Goal: Task Accomplishment & Management: Use online tool/utility

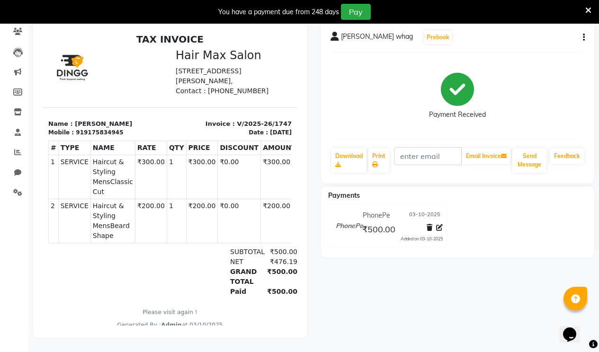
click at [587, 11] on icon at bounding box center [588, 10] width 6 height 9
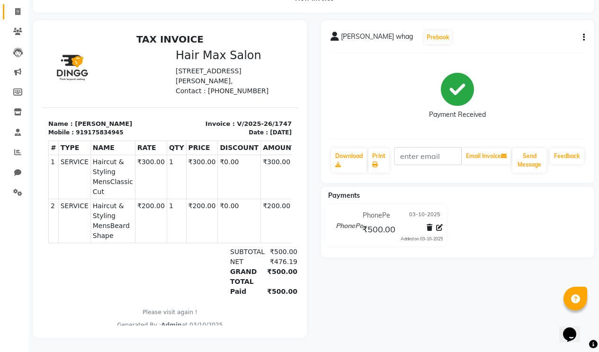
select select "service"
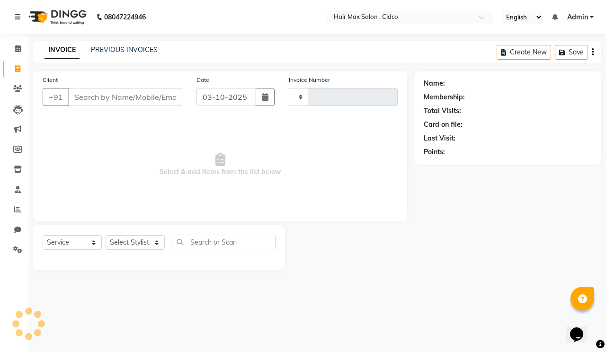
type input "1748"
select select "7580"
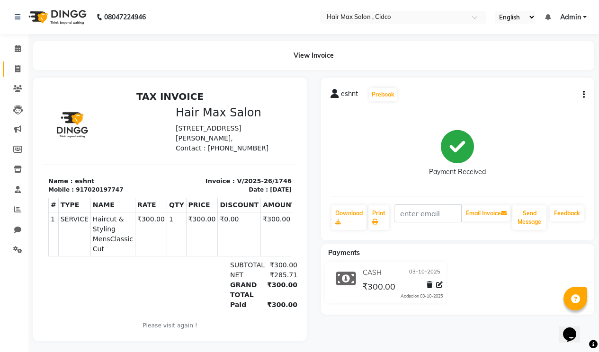
select select "service"
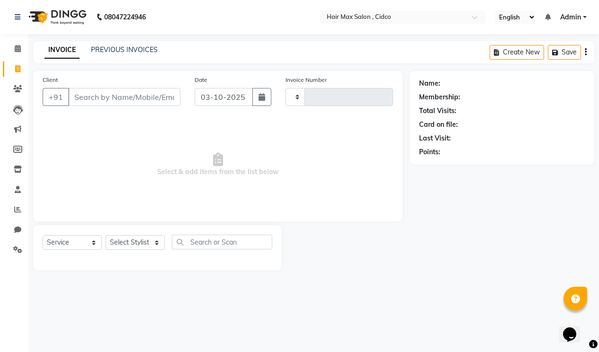
type input "1748"
select select "7580"
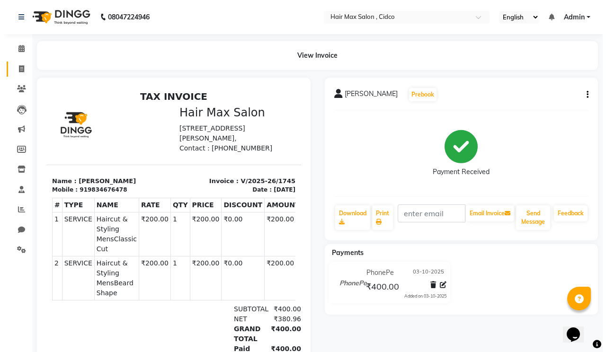
select select "service"
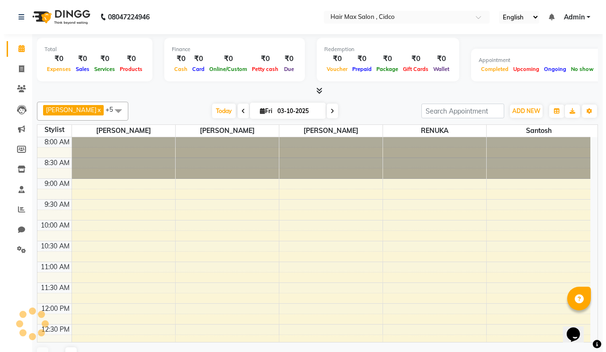
scroll to position [419, 0]
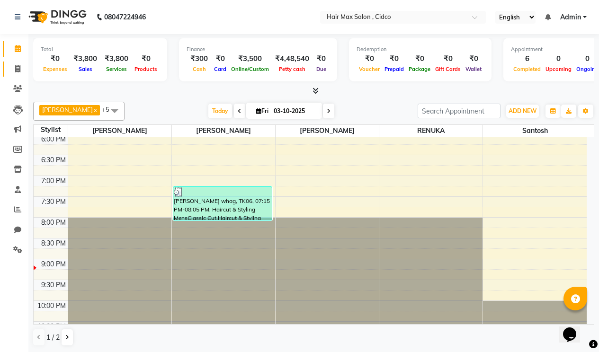
click at [4, 68] on li "Invoice" at bounding box center [14, 69] width 28 height 20
click at [20, 69] on icon at bounding box center [17, 68] width 5 height 7
select select "service"
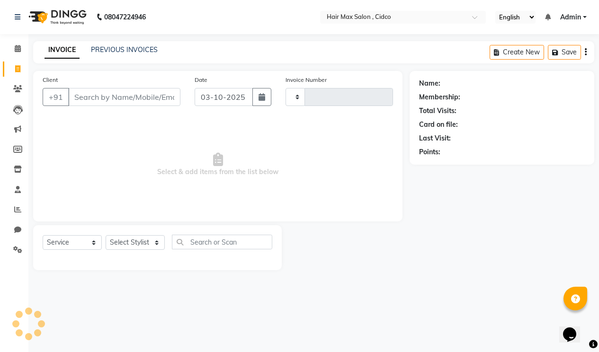
type input "1748"
select select "7580"
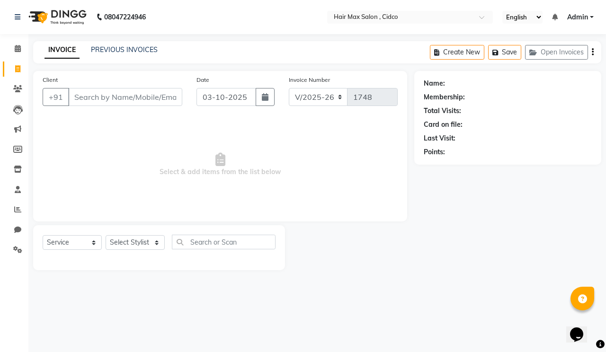
click at [99, 96] on input "Client" at bounding box center [125, 97] width 114 height 18
type input "8668714476"
click at [159, 96] on span "Add Client" at bounding box center [157, 96] width 37 height 9
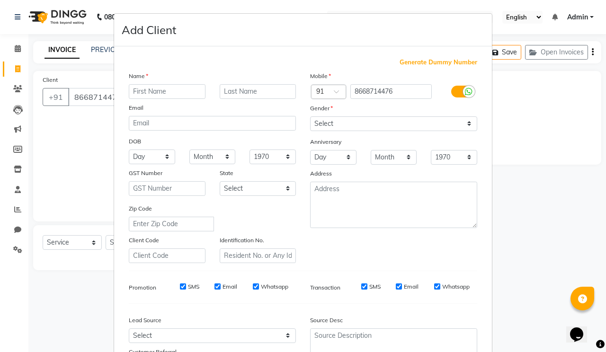
click at [155, 92] on input "text" at bounding box center [167, 91] width 77 height 15
click at [175, 92] on input "[PERSON_NAME] [PERSON_NAME]" at bounding box center [167, 91] width 77 height 15
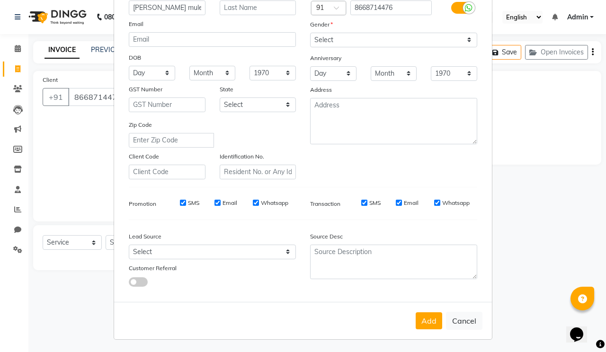
scroll to position [85, 0]
type input "[PERSON_NAME] mule"
click at [427, 320] on button "Add" at bounding box center [429, 320] width 27 height 17
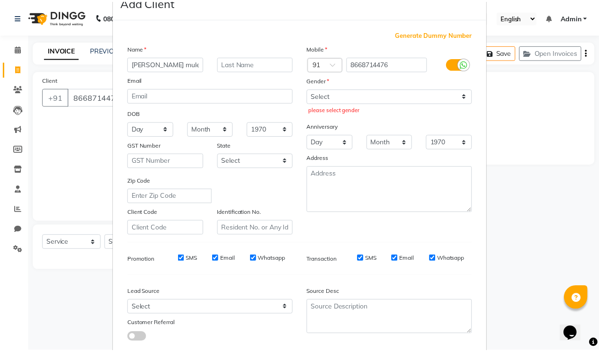
scroll to position [85, 0]
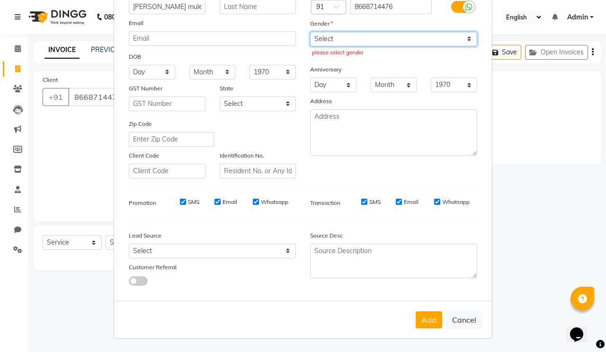
click at [407, 40] on select "Select [DEMOGRAPHIC_DATA] [DEMOGRAPHIC_DATA] Other Prefer Not To Say" at bounding box center [393, 39] width 167 height 15
select select "[DEMOGRAPHIC_DATA]"
click at [310, 32] on select "Select [DEMOGRAPHIC_DATA] [DEMOGRAPHIC_DATA] Other Prefer Not To Say" at bounding box center [393, 39] width 167 height 15
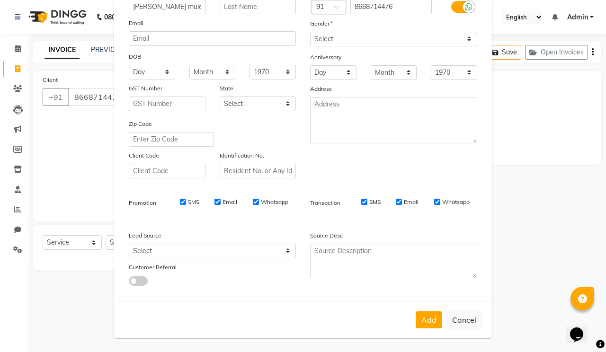
click at [432, 324] on button "Add" at bounding box center [429, 320] width 27 height 17
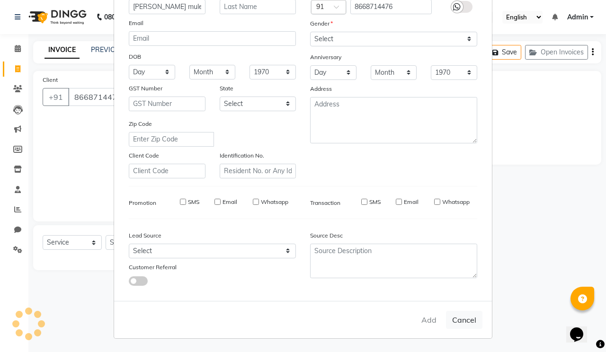
select select
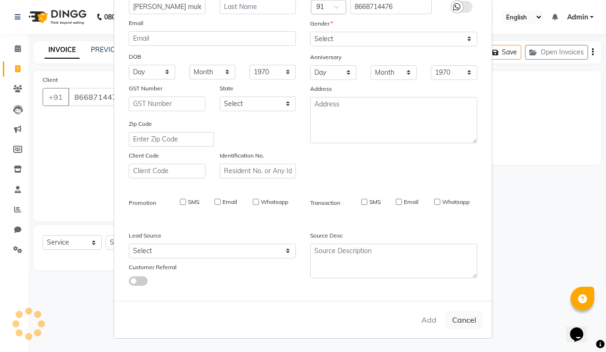
select select
checkbox input "false"
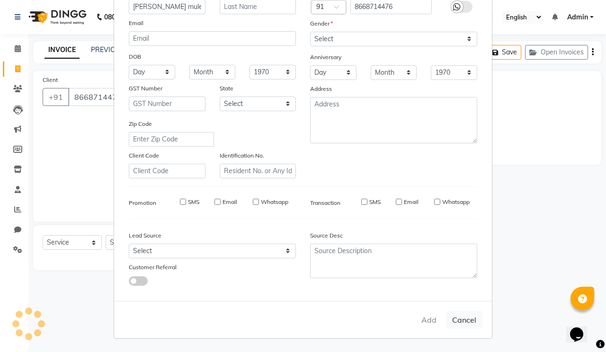
checkbox input "false"
select select "1: Object"
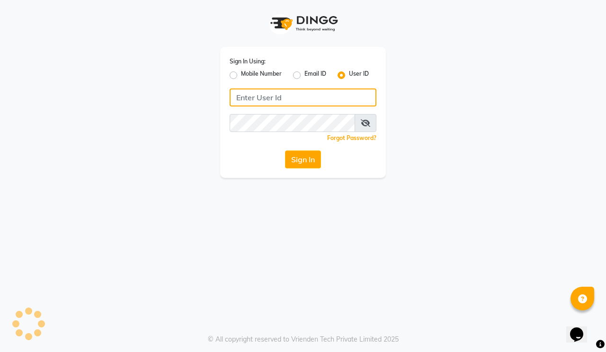
type input "hairmaxsalon"
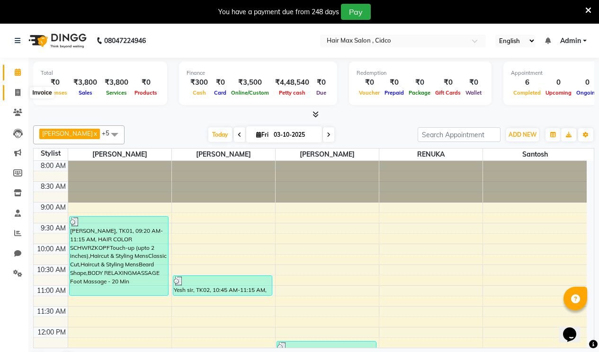
click at [16, 91] on icon at bounding box center [17, 92] width 5 height 7
select select "service"
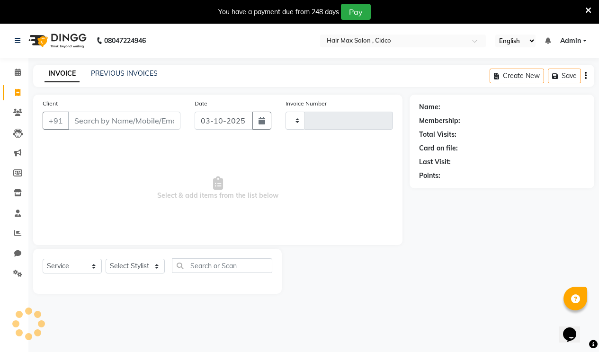
type input "1748"
select select "7580"
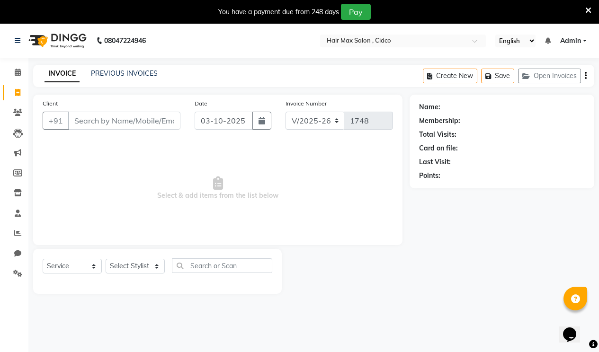
click at [118, 119] on input "Client" at bounding box center [124, 121] width 112 height 18
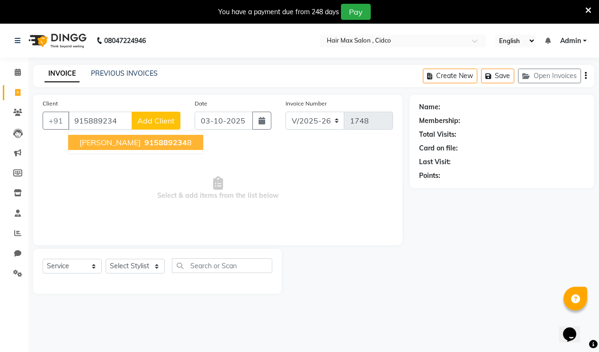
click at [110, 144] on span "[PERSON_NAME]" at bounding box center [110, 142] width 61 height 9
type input "9158892348"
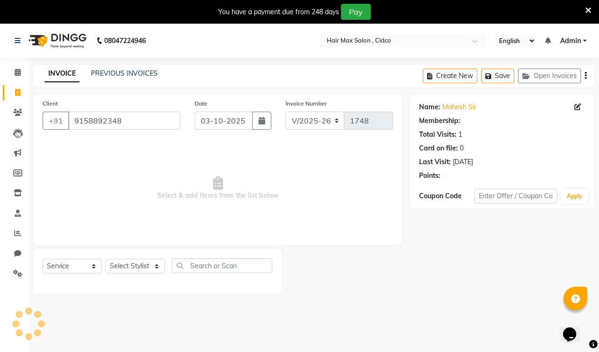
select select "1: Object"
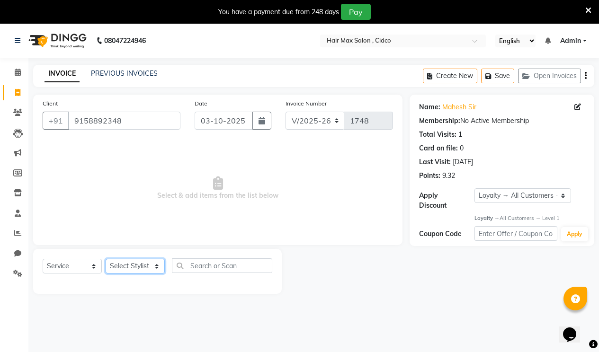
click at [151, 269] on select "Select Stylist [PERSON_NAME] [PERSON_NAME] RENUKA [PERSON_NAME] [PERSON_NAME]" at bounding box center [135, 266] width 59 height 15
select select "69948"
click at [106, 259] on select "Select Stylist [PERSON_NAME] [PERSON_NAME] RENUKA [PERSON_NAME] [PERSON_NAME]" at bounding box center [135, 266] width 59 height 15
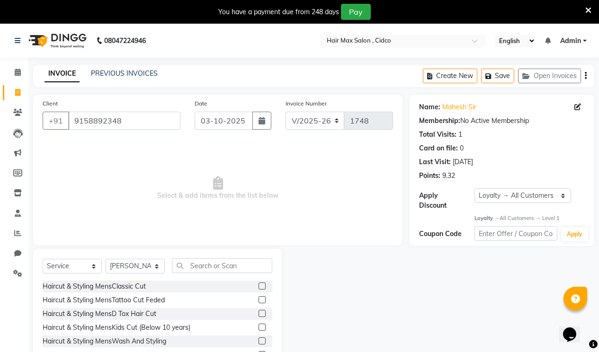
click at [258, 288] on label at bounding box center [261, 286] width 7 height 7
click at [258, 288] on input "checkbox" at bounding box center [261, 287] width 6 height 6
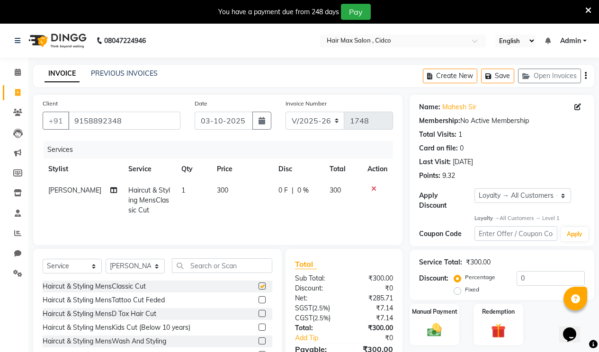
checkbox input "false"
click at [434, 322] on img at bounding box center [434, 330] width 24 height 17
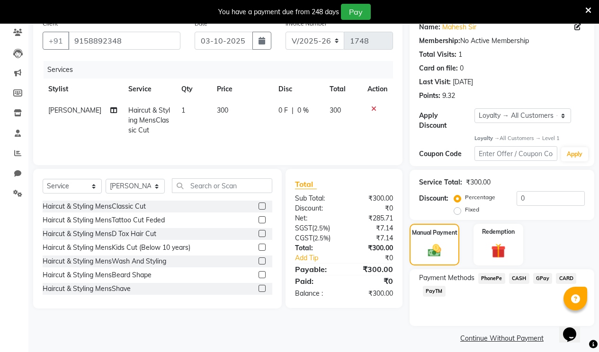
click at [519, 273] on span "CASH" at bounding box center [519, 278] width 20 height 11
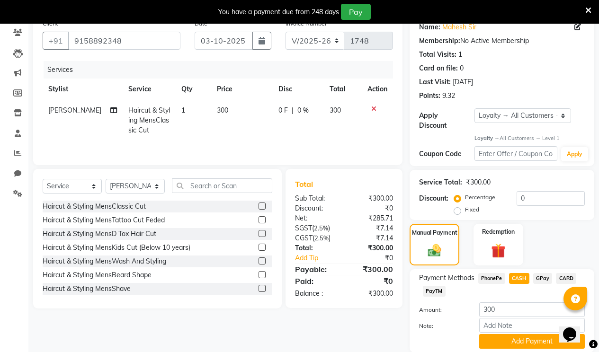
click at [519, 273] on span "CASH" at bounding box center [519, 278] width 20 height 11
click at [496, 273] on span "PhonePe" at bounding box center [491, 278] width 27 height 11
click at [546, 334] on button "Add Payment" at bounding box center [532, 341] width 106 height 15
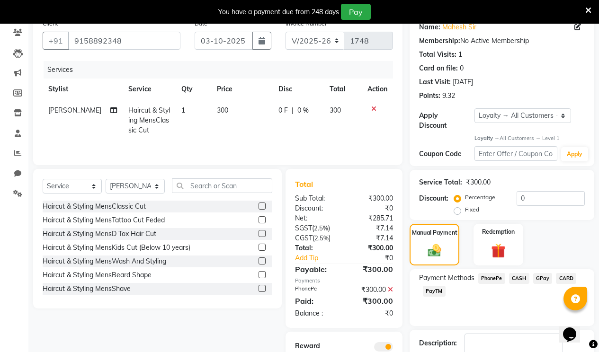
scroll to position [136, 0]
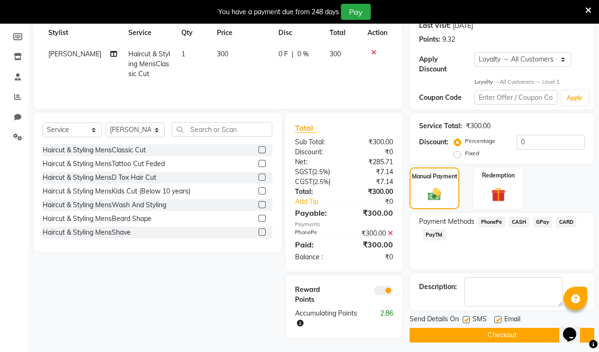
click at [498, 316] on label at bounding box center [497, 319] width 7 height 7
click at [498, 317] on input "checkbox" at bounding box center [497, 320] width 6 height 6
checkbox input "false"
click at [491, 330] on button "Checkout" at bounding box center [502, 335] width 185 height 15
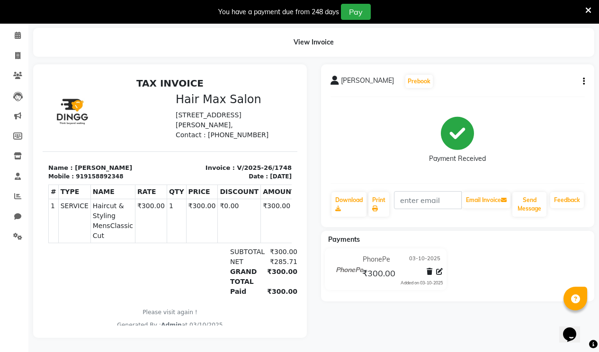
click at [588, 9] on icon at bounding box center [588, 10] width 6 height 9
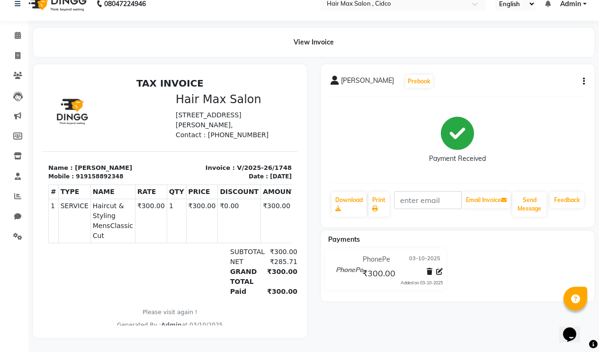
scroll to position [20, 0]
select select "7580"
select select "service"
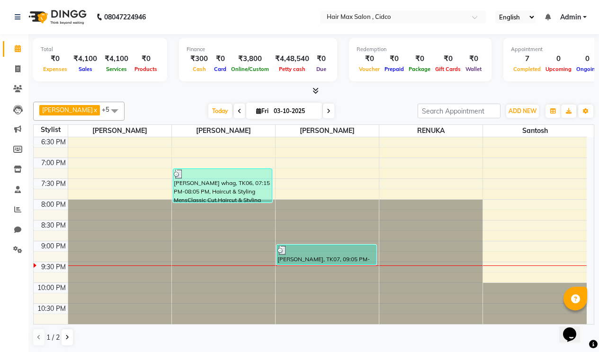
scroll to position [0, 0]
